Goal: Task Accomplishment & Management: Complete application form

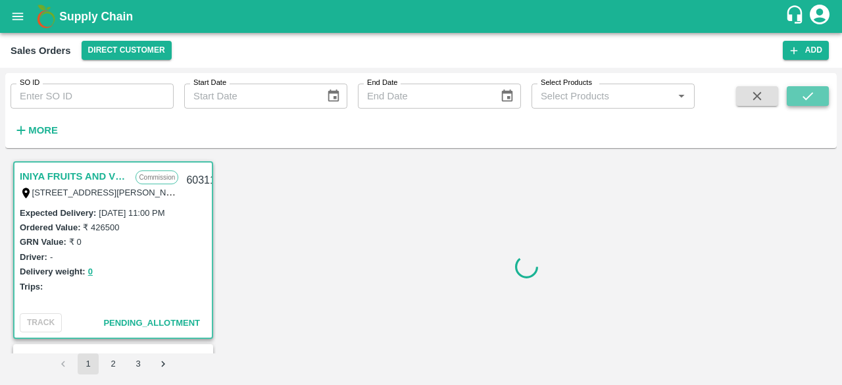
click at [810, 95] on icon "submit" at bounding box center [807, 96] width 11 height 8
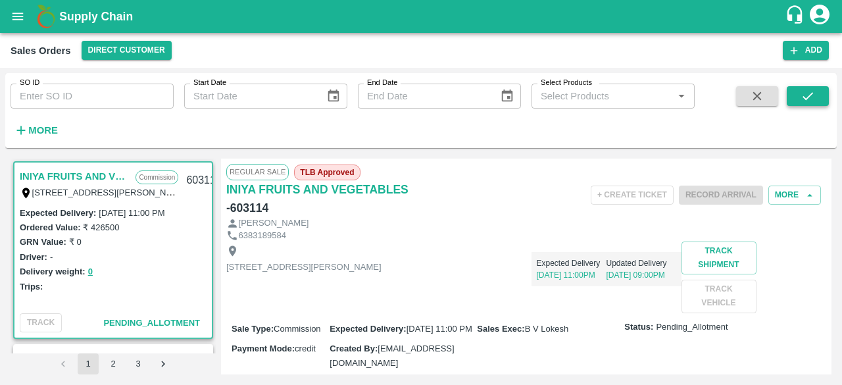
scroll to position [3, 0]
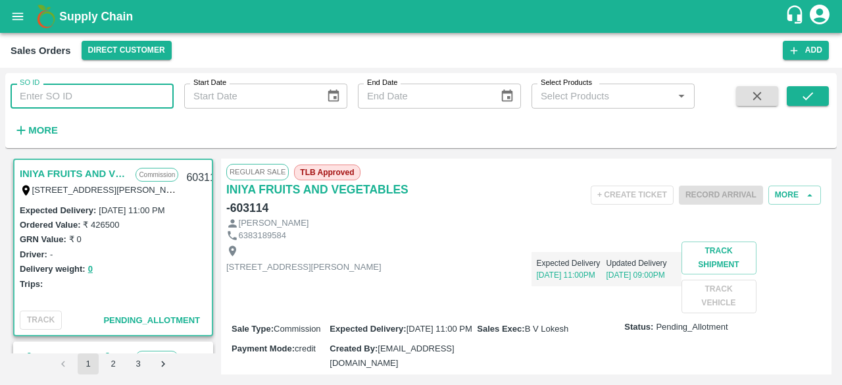
click at [71, 99] on input "SO ID" at bounding box center [92, 96] width 163 height 25
click at [805, 47] on button "Add" at bounding box center [806, 50] width 46 height 19
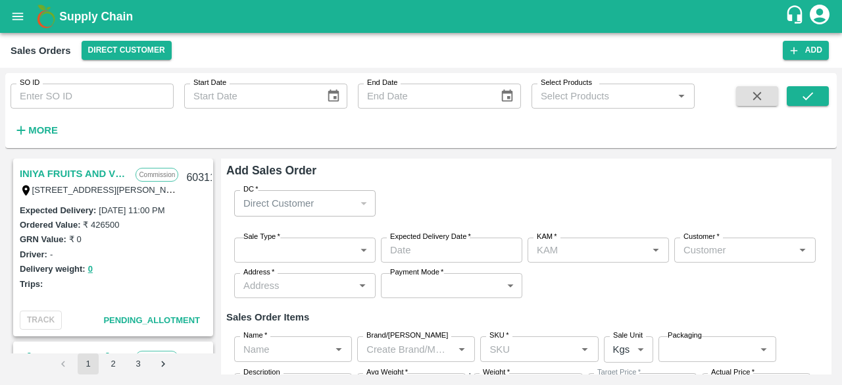
type input "[PERSON_NAME]"
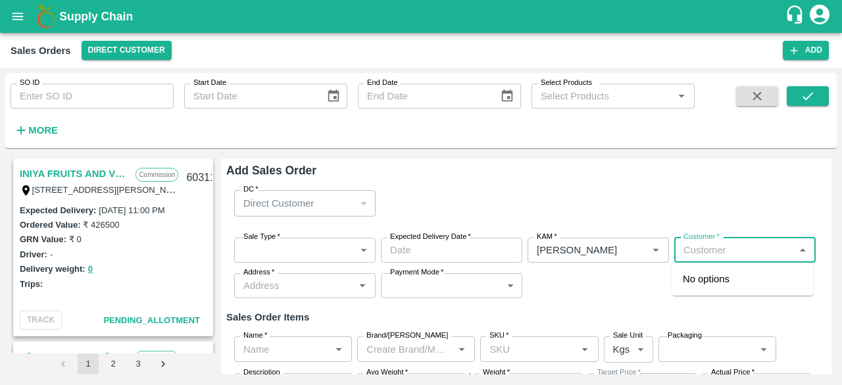
click at [718, 256] on input "Customer   *" at bounding box center [734, 249] width 112 height 17
click at [718, 281] on p "T.[PERSON_NAME] And Sons" at bounding box center [743, 287] width 120 height 30
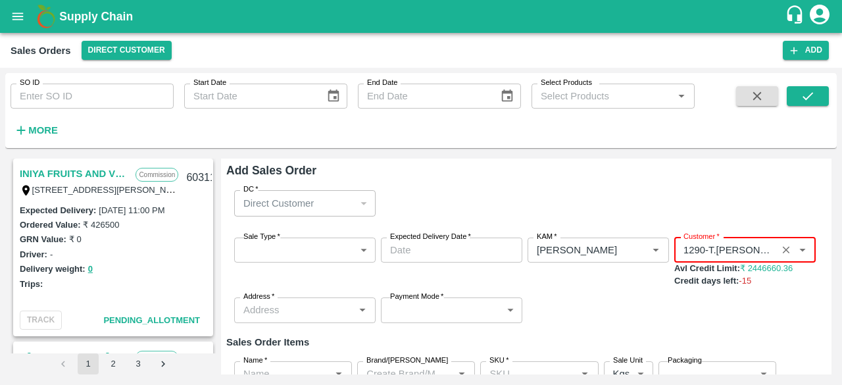
type input "1290-T.[PERSON_NAME] And Sons"
click at [830, 193] on div "INIYA FRUITS AND VEGETABLES Commission TC/73, [PERSON_NAME] FRUITS MARKET KOYAM…" at bounding box center [420, 266] width 831 height 226
